Goal: Find specific page/section

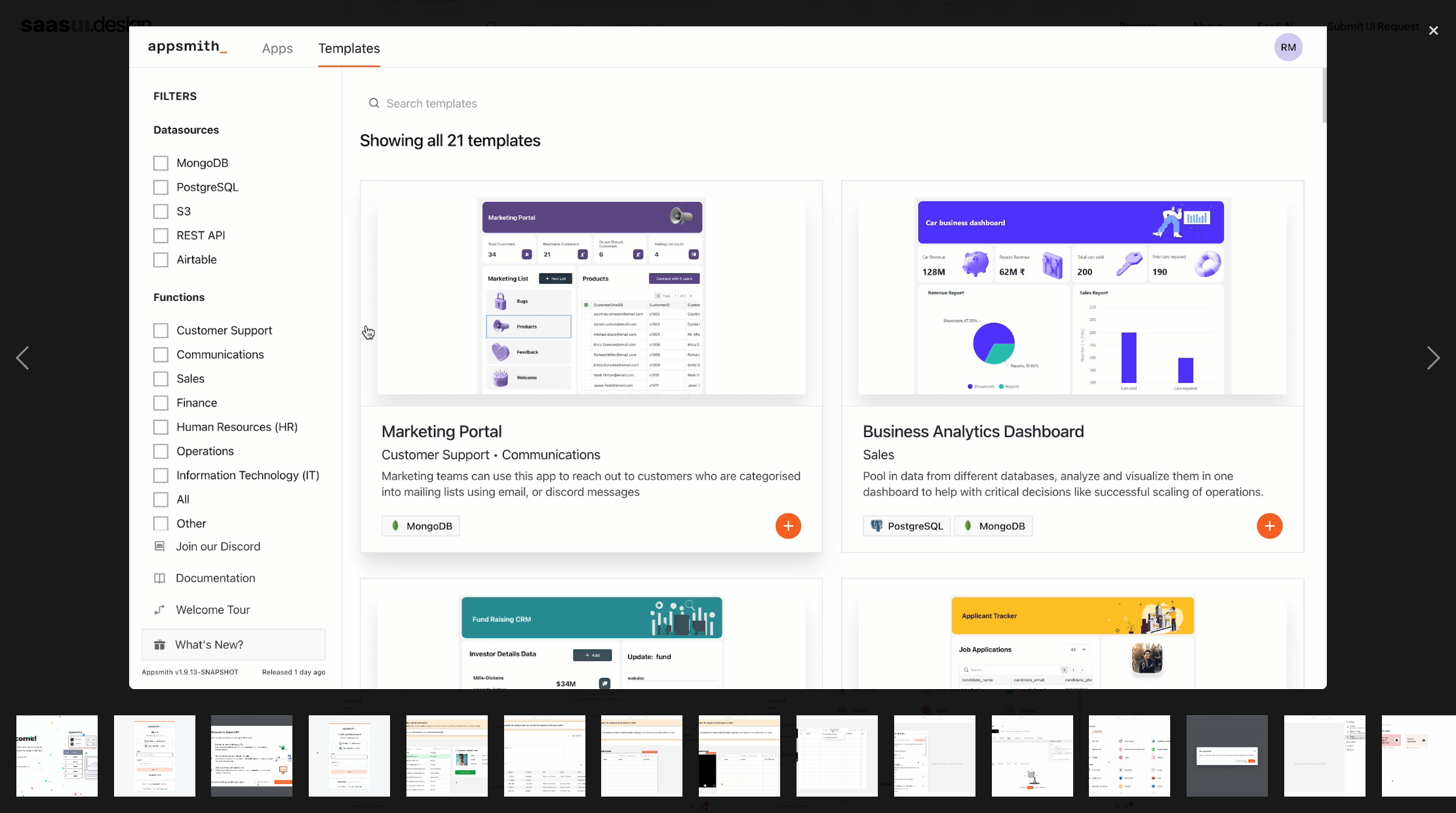
scroll to position [0, 999]
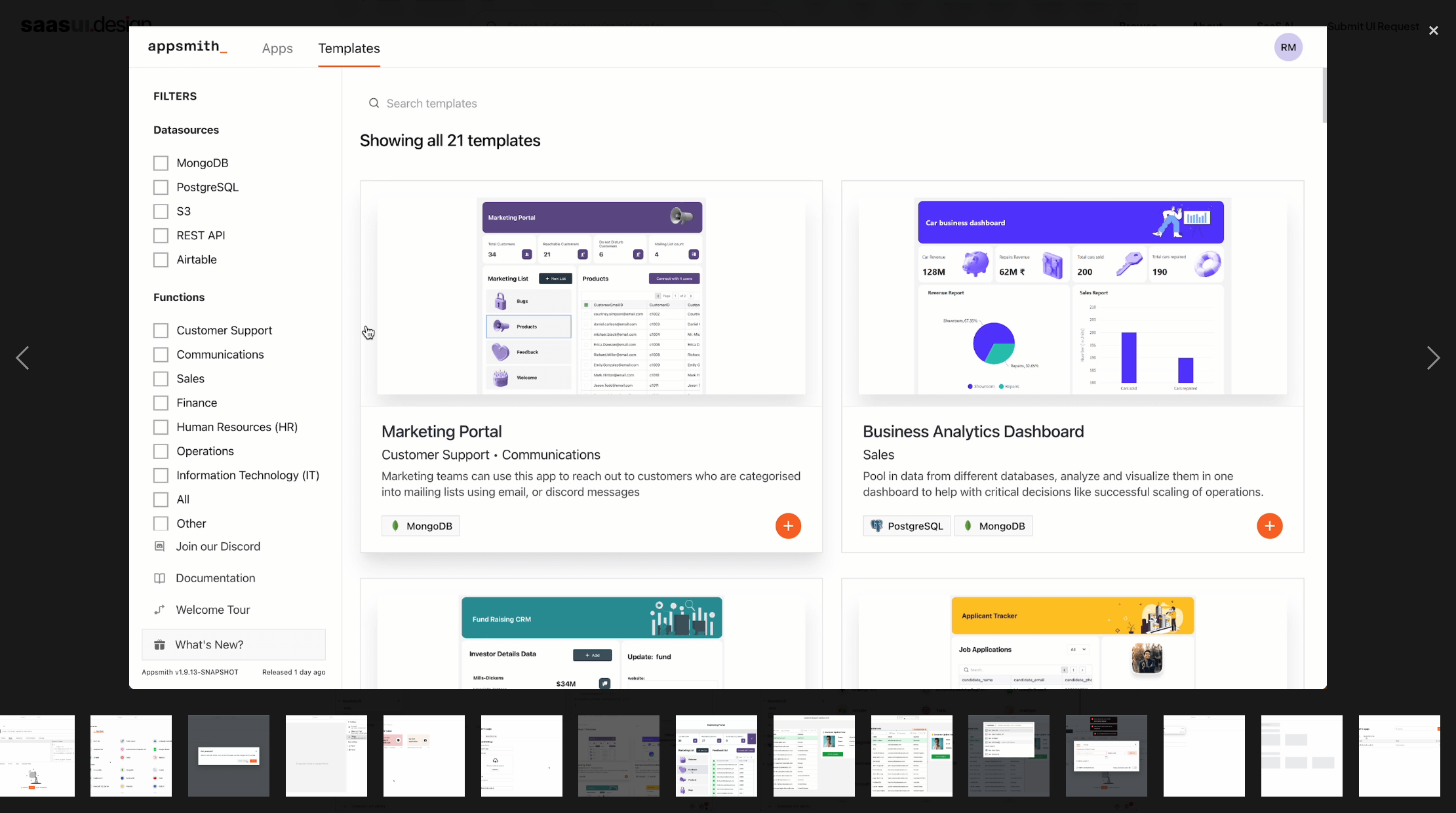
click at [65, 186] on div at bounding box center [728, 357] width 1456 height 683
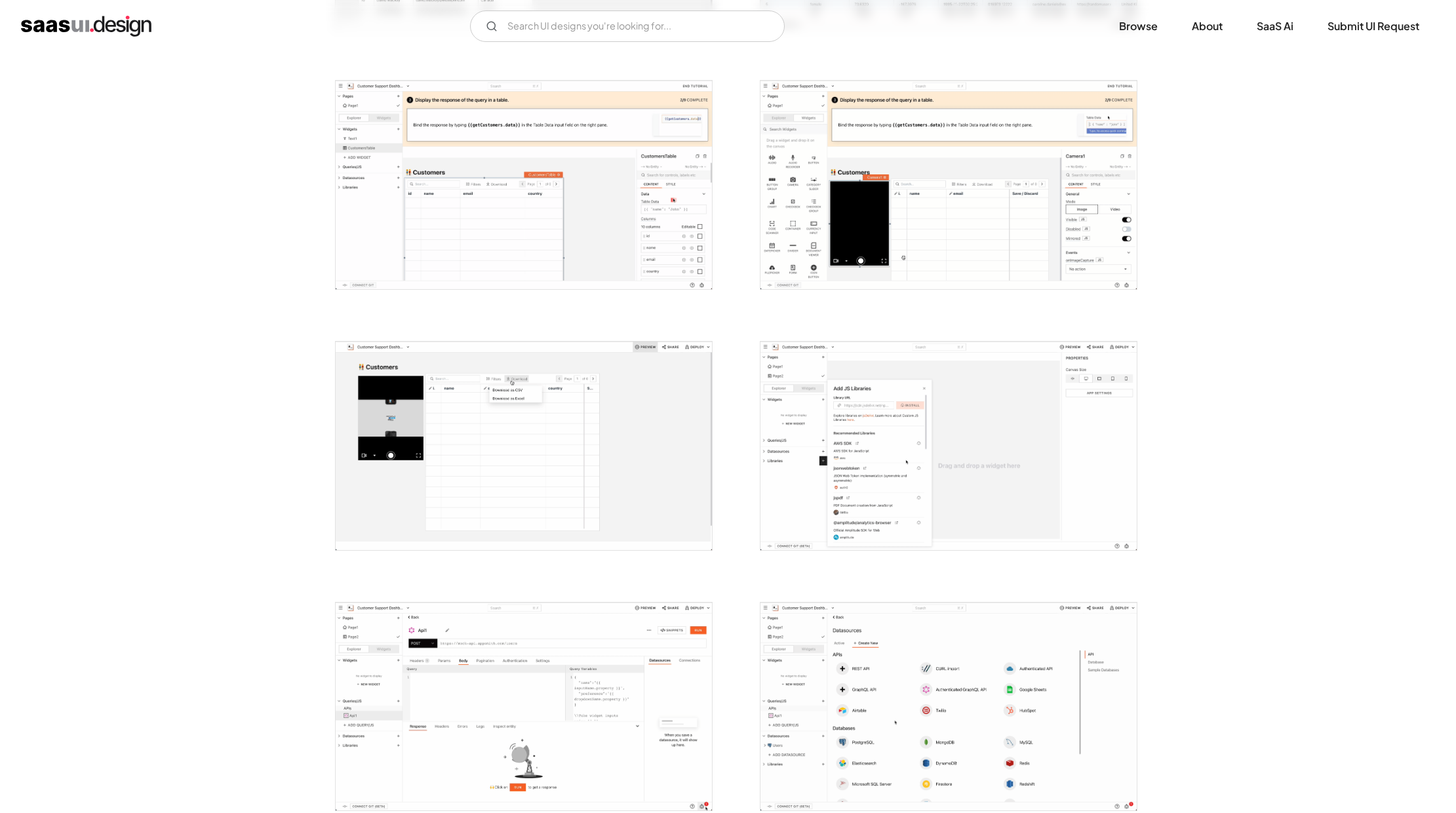
scroll to position [0, 0]
click at [118, 23] on img "home" at bounding box center [86, 26] width 130 height 21
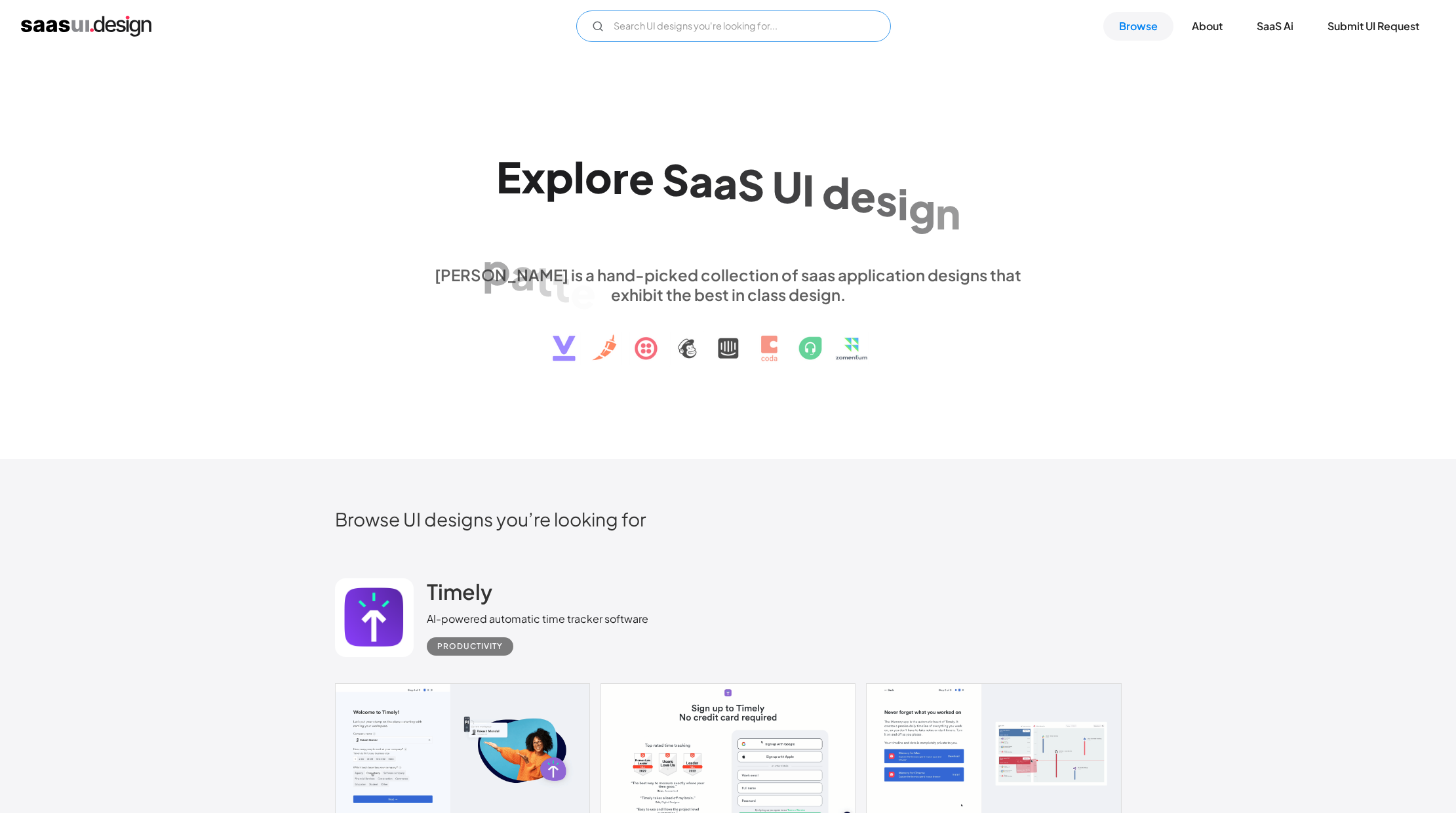
click at [646, 25] on input "Email Form" at bounding box center [734, 26] width 315 height 32
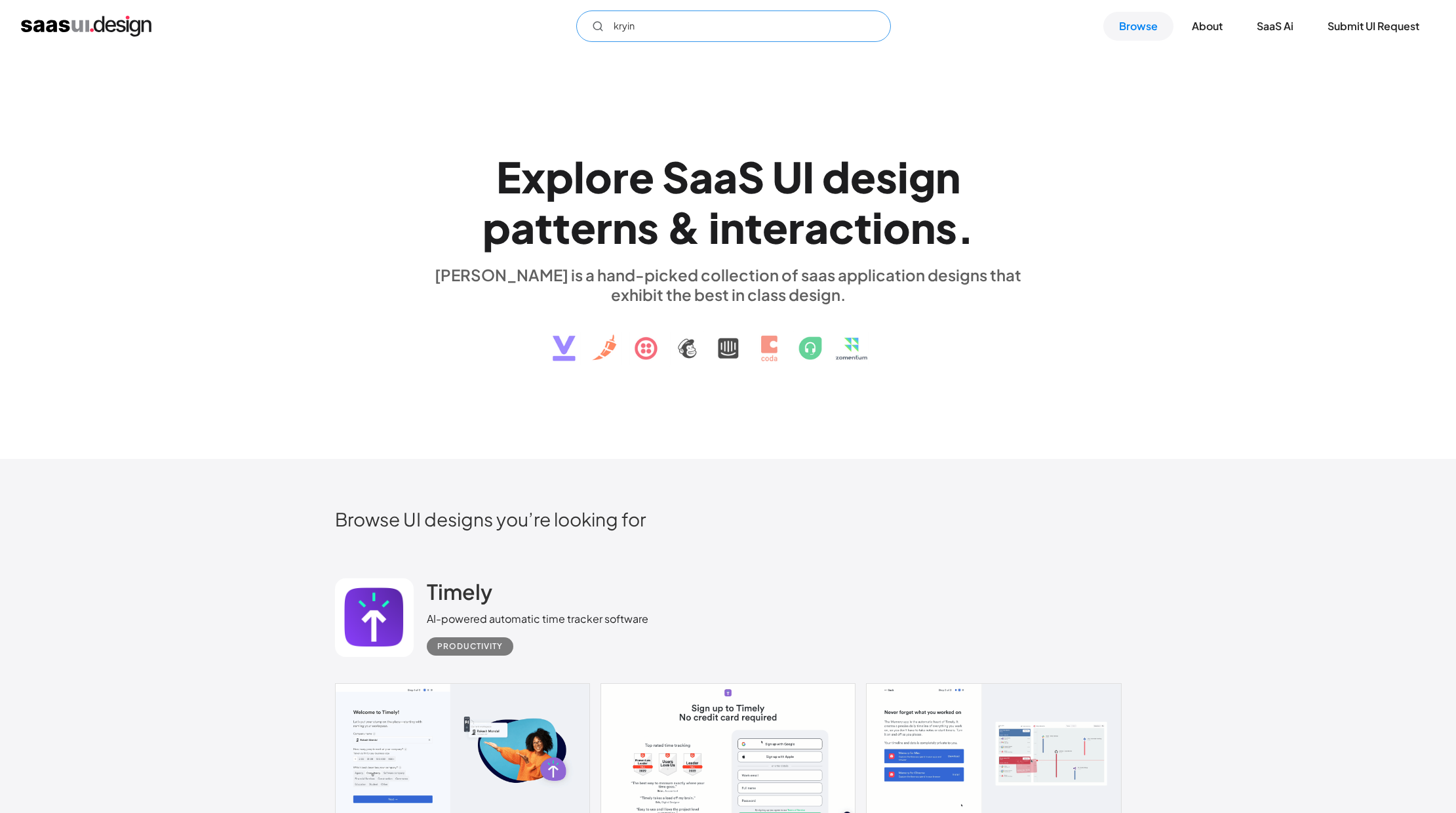
click at [621, 28] on input "kryin" at bounding box center [734, 26] width 315 height 32
click at [655, 34] on input "krayin" at bounding box center [734, 26] width 315 height 32
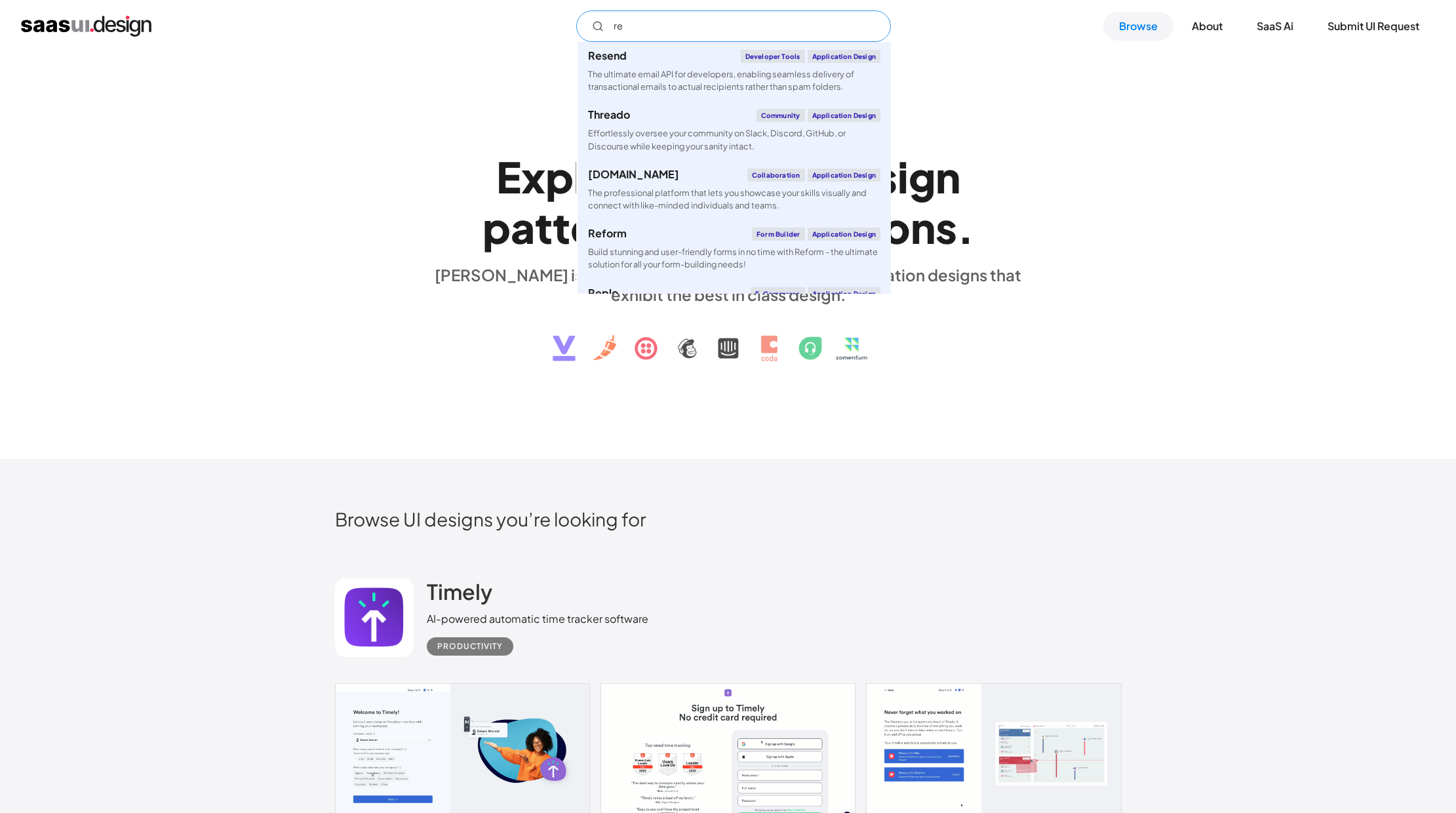
type input "r"
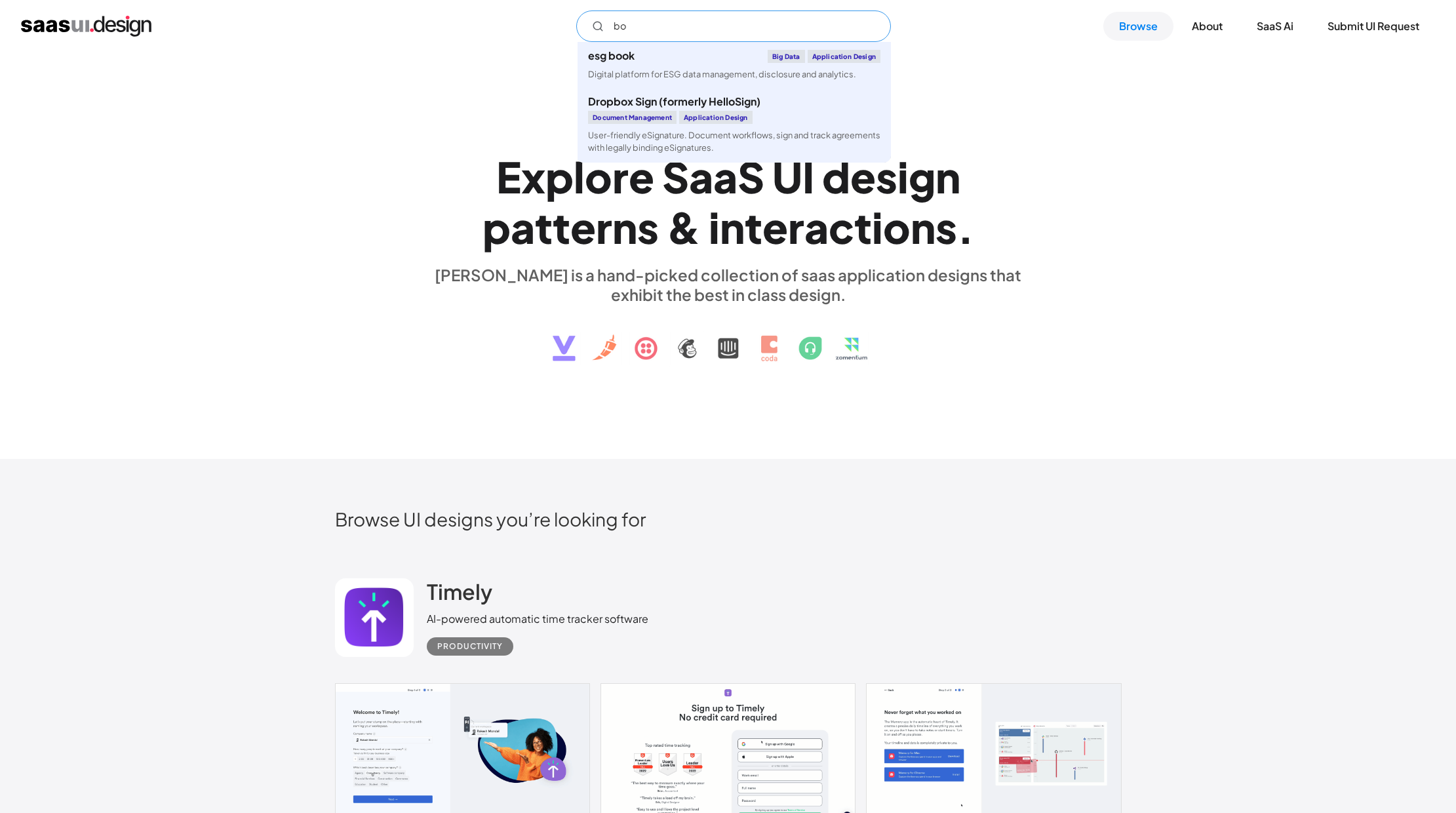
type input "b"
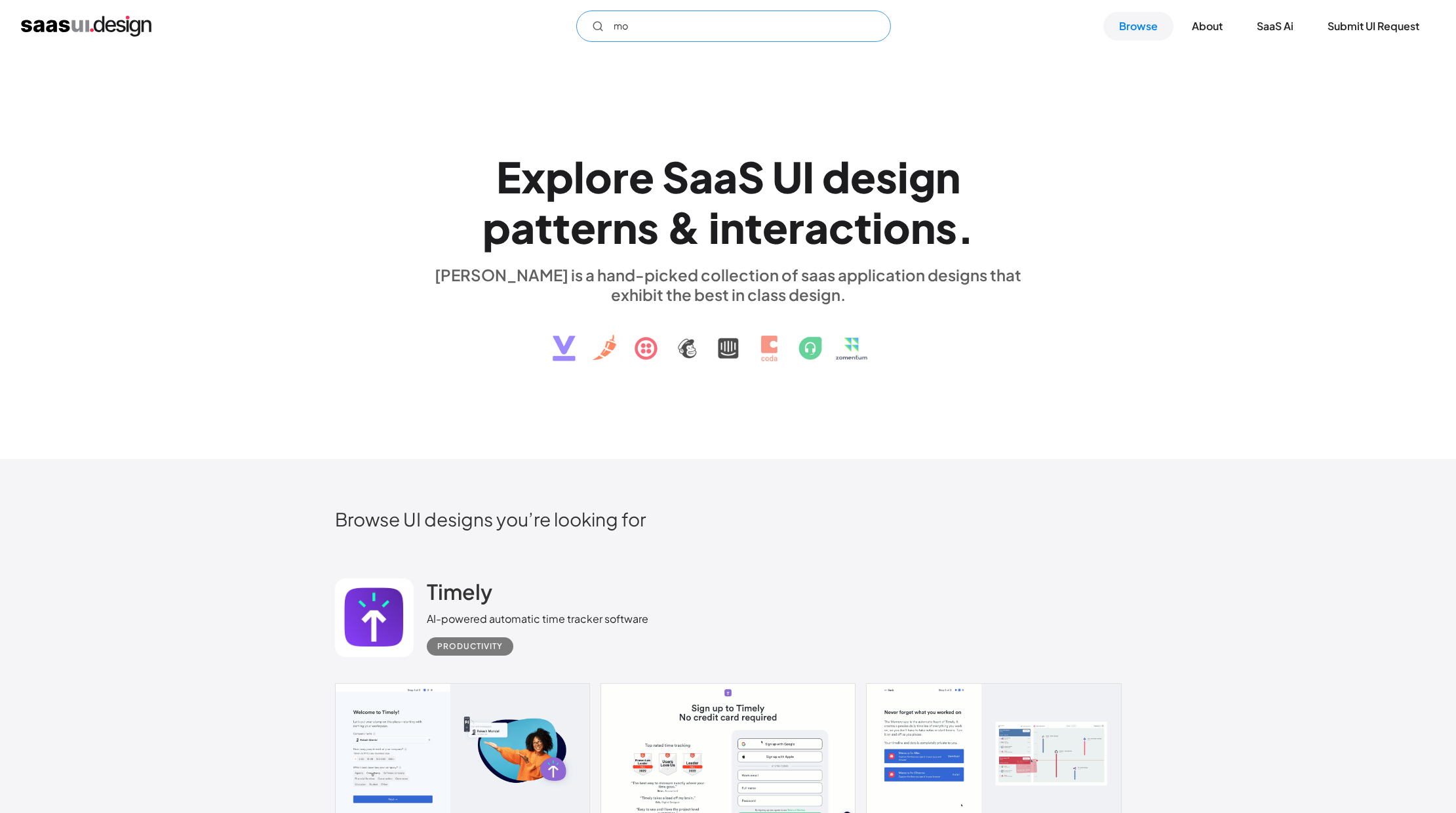
type input "m"
